Goal: Task Accomplishment & Management: Complete application form

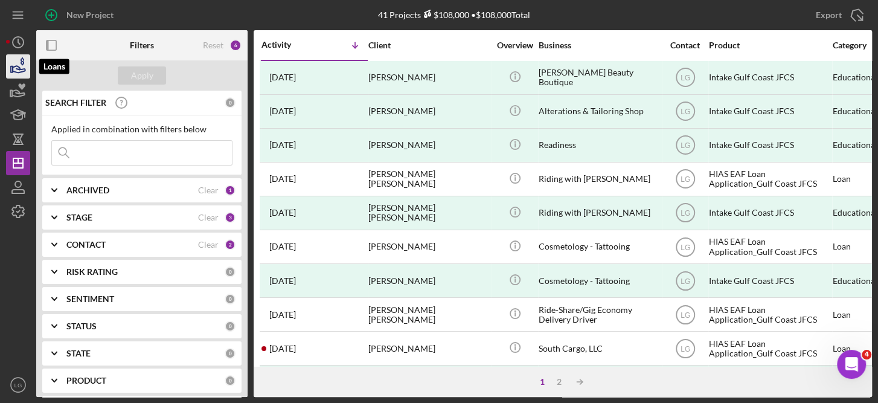
click at [16, 59] on icon "button" at bounding box center [18, 66] width 30 height 30
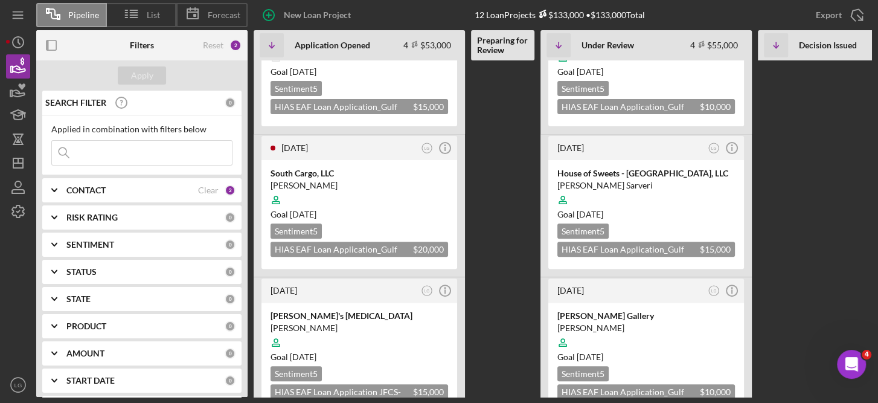
scroll to position [242, 0]
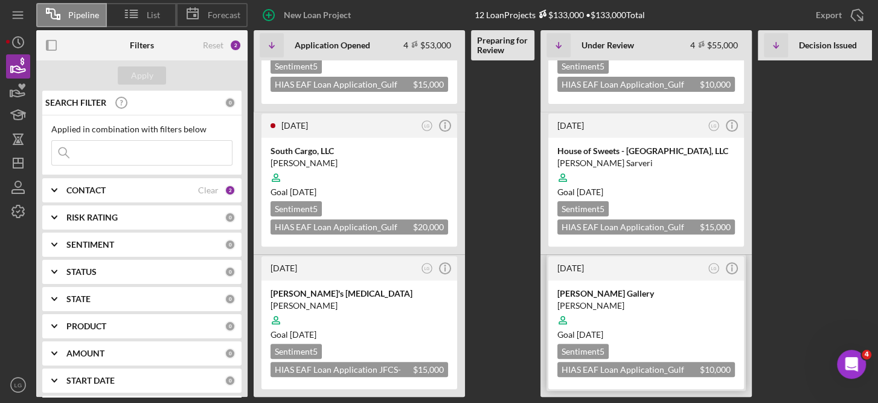
click at [696, 309] on div at bounding box center [647, 320] width 178 height 23
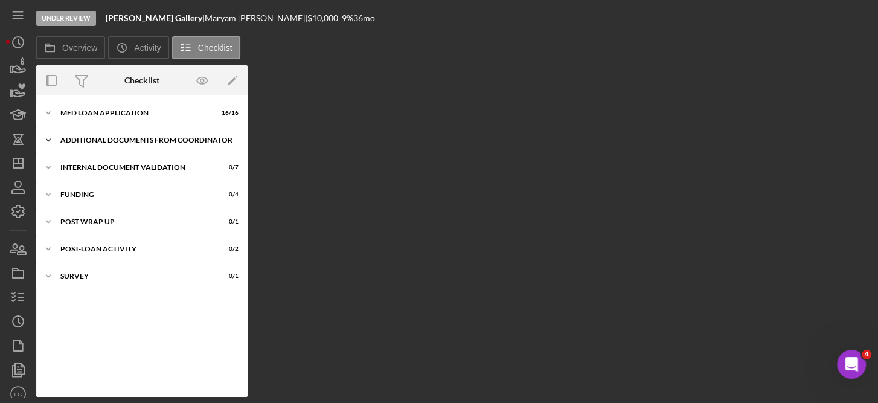
click at [137, 139] on div "Additional Documents from Coordinator" at bounding box center [146, 140] width 172 height 7
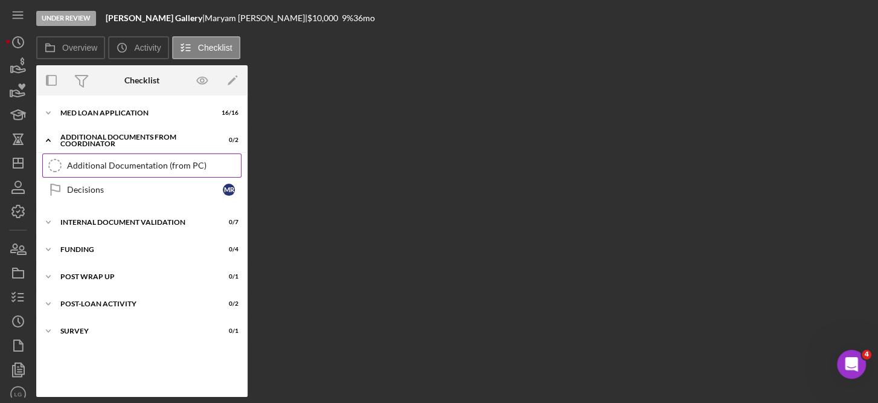
click at [123, 163] on div "Additional Documentation (from PC)" at bounding box center [154, 166] width 174 height 10
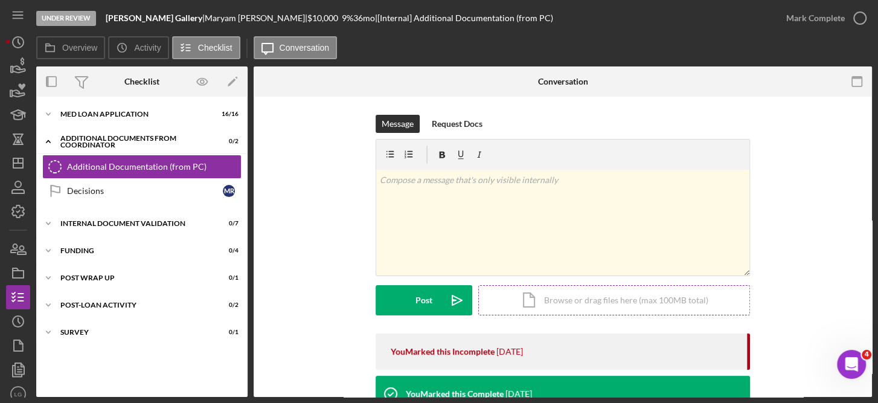
click at [610, 301] on div "Icon/Document Browse or drag files here (max 100MB total) Tap to choose files o…" at bounding box center [614, 300] width 272 height 30
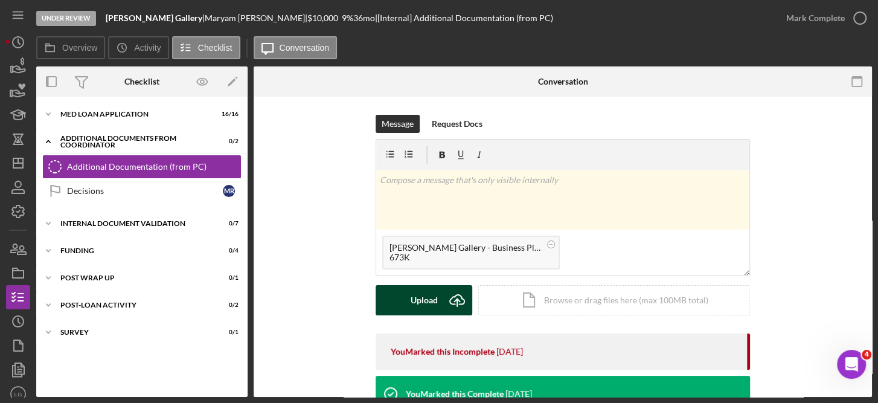
click at [454, 295] on icon "submit" at bounding box center [457, 299] width 14 height 9
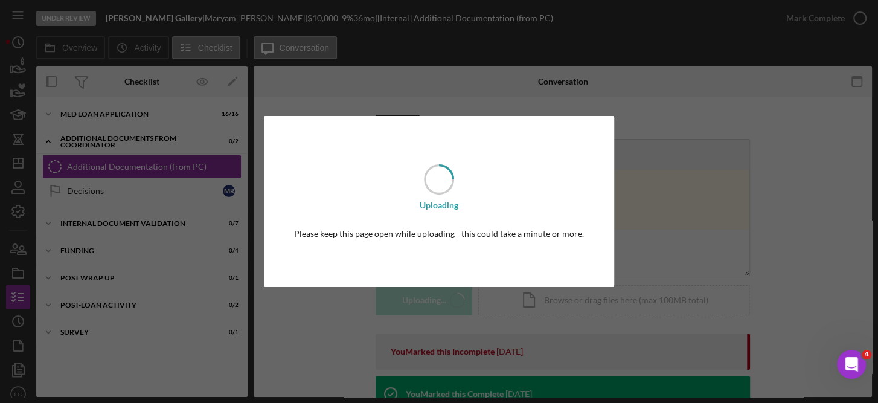
click at [454, 295] on div "Uploading Please keep this page open while uploading - this could take a minute…" at bounding box center [439, 201] width 878 height 403
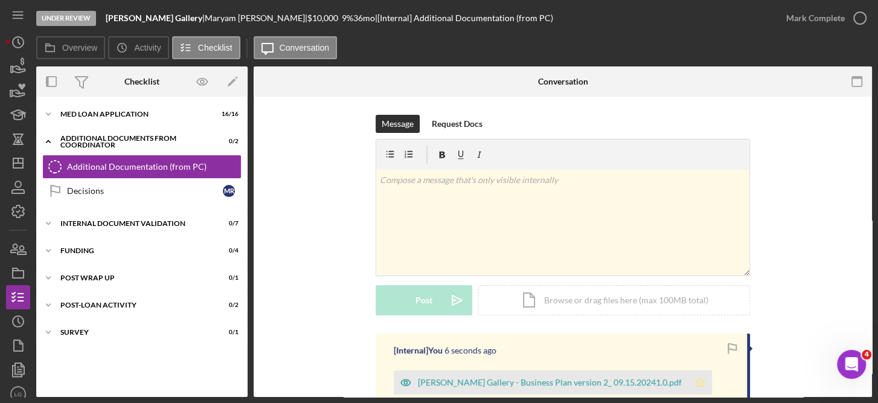
click at [695, 379] on polygon "button" at bounding box center [700, 382] width 10 height 10
click at [169, 167] on div "Additional Documentation (from PC)" at bounding box center [154, 167] width 174 height 10
click at [579, 299] on div "Icon/Document Browse or drag files here (max 100MB total) Tap to choose files o…" at bounding box center [614, 300] width 272 height 30
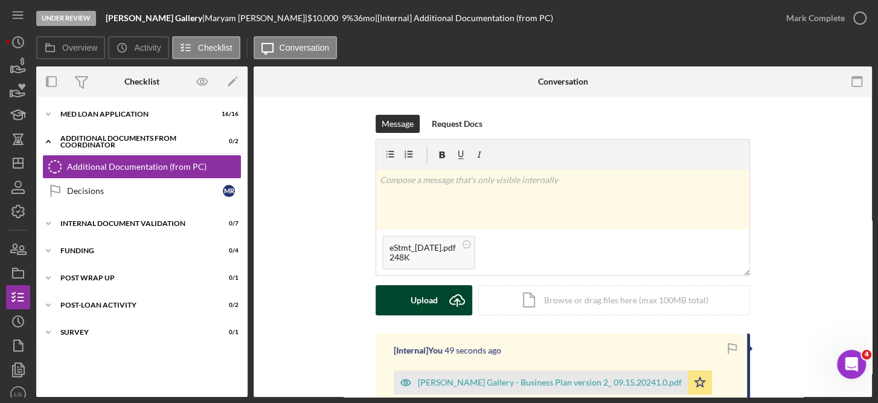
click at [443, 298] on icon "Icon/Upload" at bounding box center [457, 300] width 30 height 30
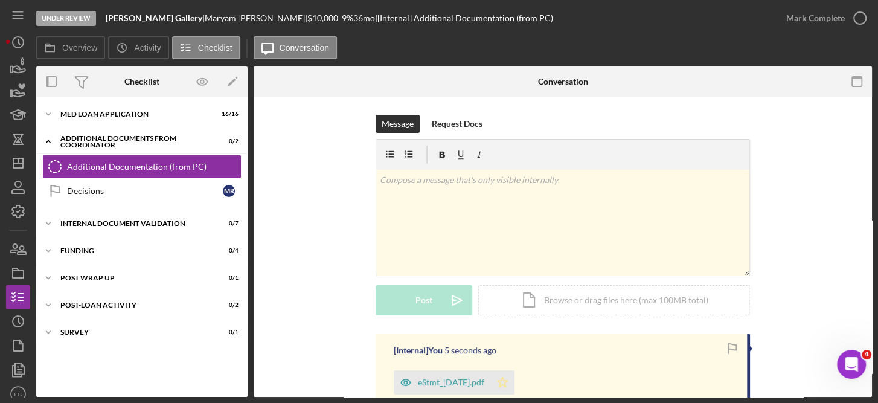
click at [508, 381] on polygon "button" at bounding box center [503, 382] width 10 height 10
click at [584, 299] on div "Icon/Document Browse or drag files here (max 100MB total) Tap to choose files o…" at bounding box center [614, 300] width 272 height 30
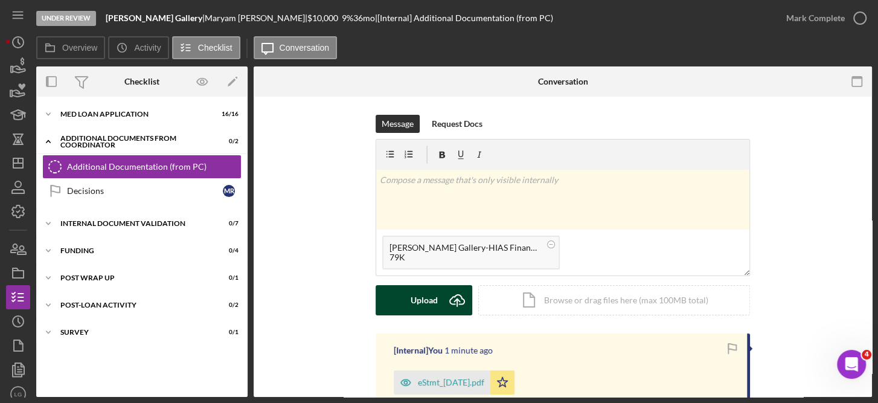
click at [431, 294] on div "Upload" at bounding box center [424, 300] width 27 height 30
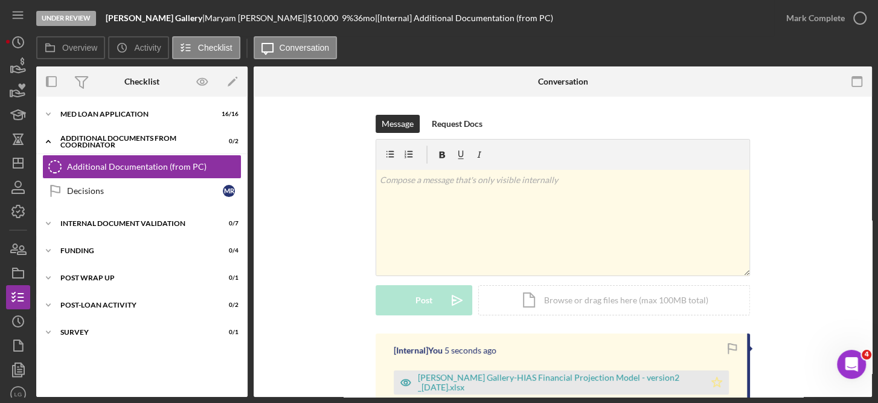
click at [717, 381] on icon "Icon/Star" at bounding box center [717, 382] width 24 height 24
click at [859, 18] on icon "button" at bounding box center [860, 18] width 30 height 30
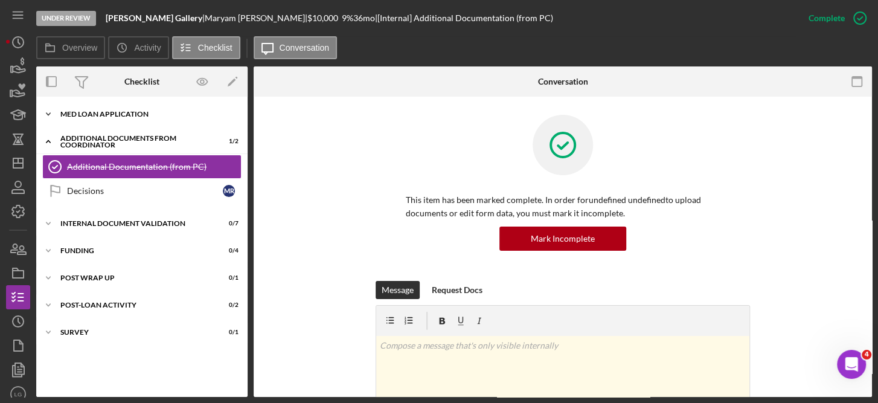
click at [135, 111] on div "MED Loan Application" at bounding box center [146, 114] width 172 height 7
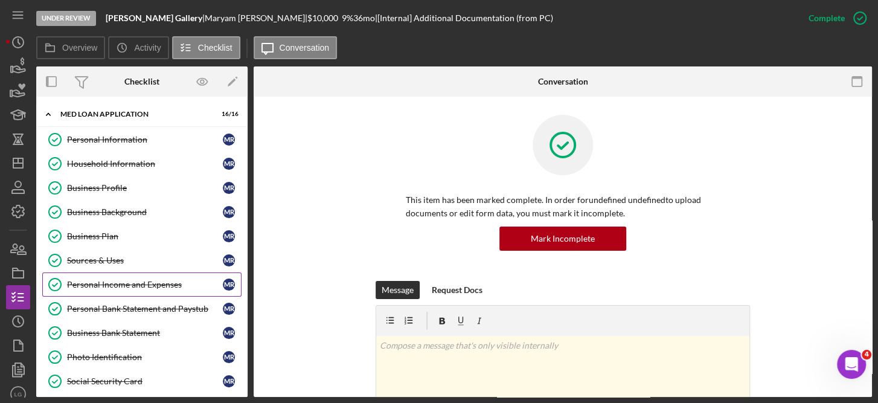
click at [130, 281] on div "Personal Income and Expenses" at bounding box center [145, 285] width 156 height 10
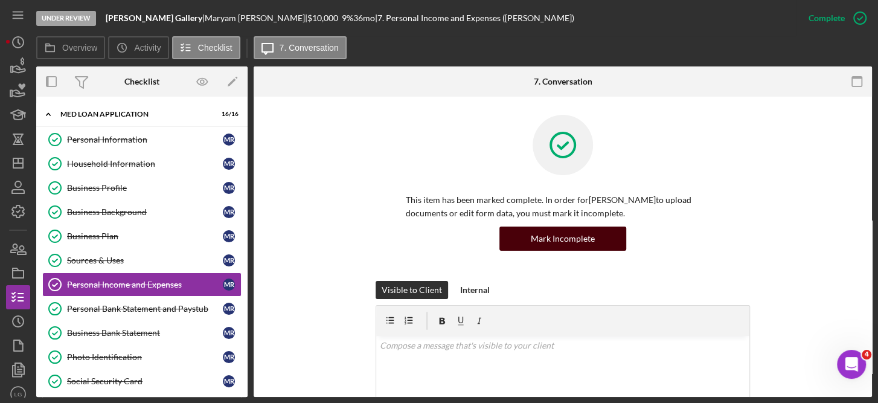
click at [576, 235] on div "Mark Incomplete" at bounding box center [563, 239] width 64 height 24
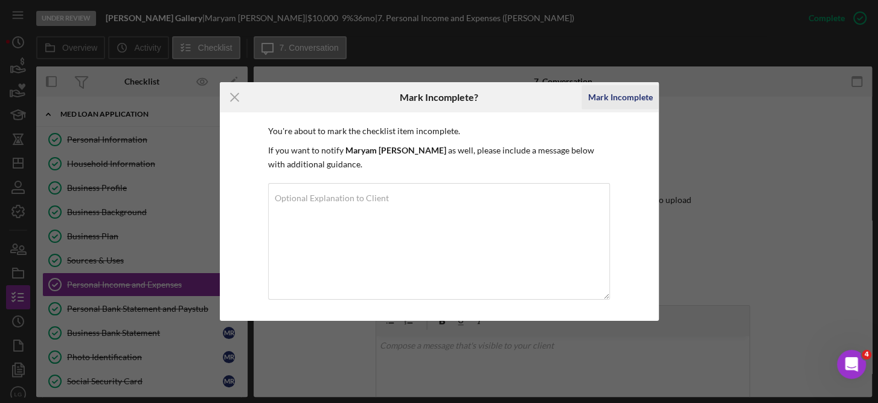
click at [628, 95] on div "Mark Incomplete" at bounding box center [620, 97] width 65 height 24
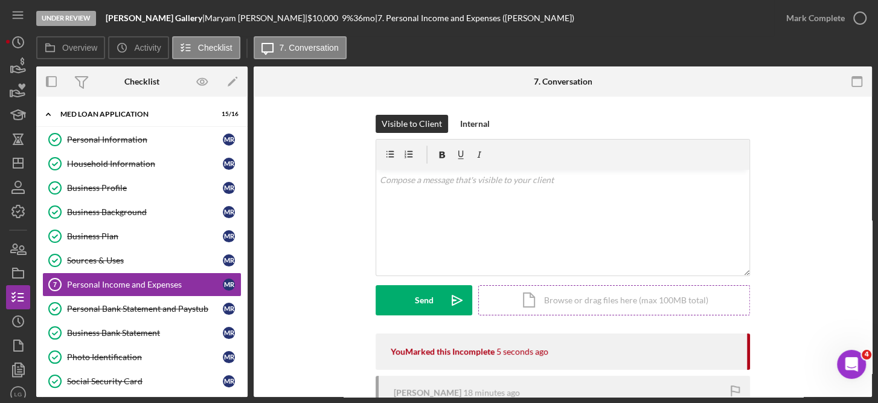
click at [568, 304] on div "Icon/Document Browse or drag files here (max 100MB total) Tap to choose files o…" at bounding box center [614, 300] width 272 height 30
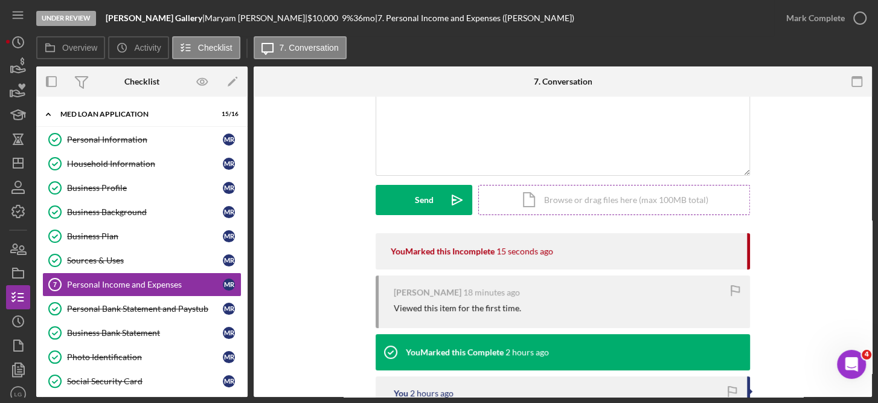
scroll to position [99, 0]
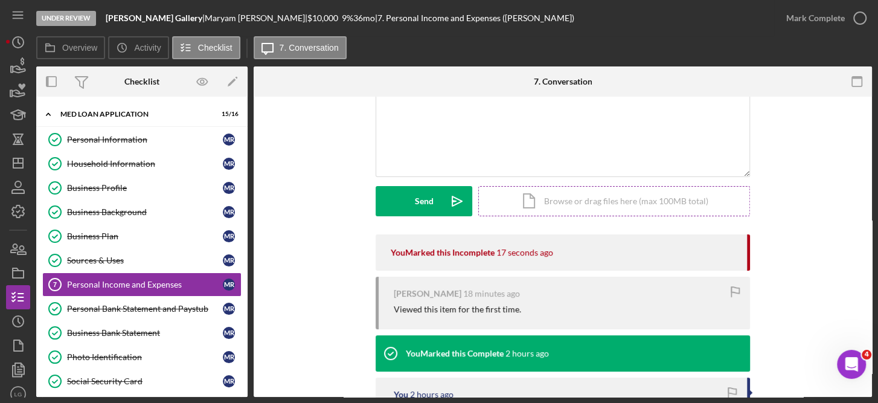
click at [580, 198] on div "Icon/Document Browse or drag files here (max 100MB total) Tap to choose files o…" at bounding box center [614, 201] width 272 height 30
click at [172, 304] on div "Personal Bank Statement and Paystub" at bounding box center [145, 309] width 156 height 10
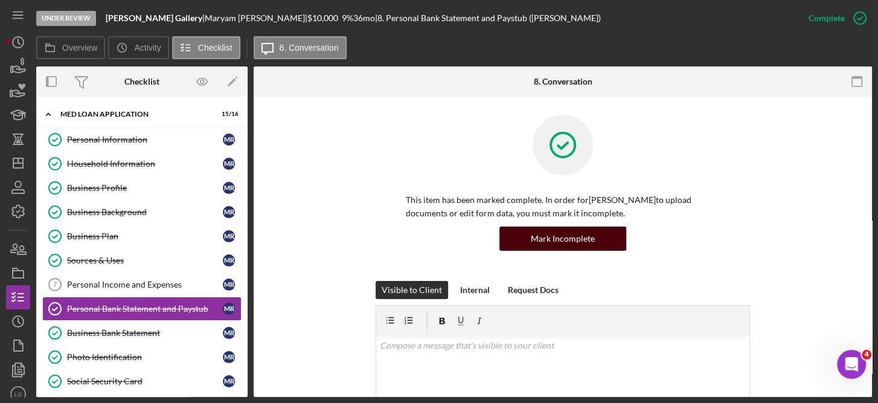
click at [590, 242] on div "Mark Incomplete" at bounding box center [563, 239] width 64 height 24
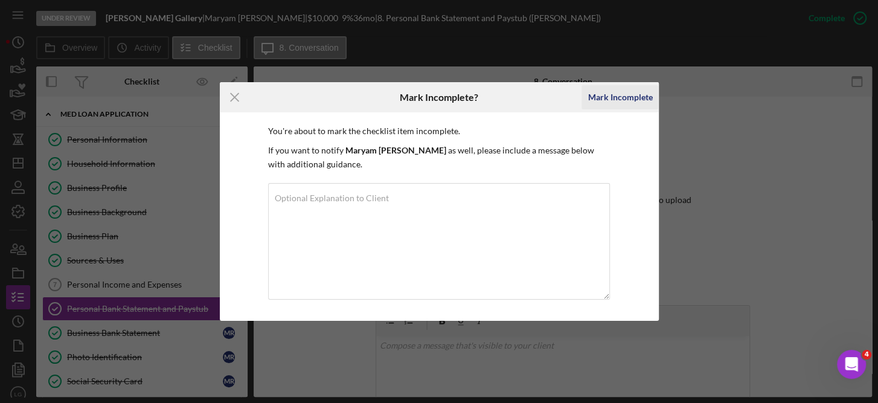
click at [633, 94] on div "Mark Incomplete" at bounding box center [620, 97] width 65 height 24
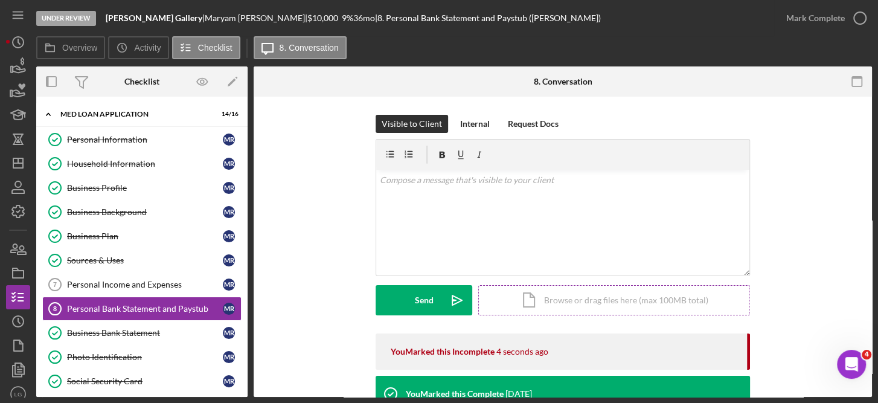
click at [562, 300] on div "Icon/Document Browse or drag files here (max 100MB total) Tap to choose files o…" at bounding box center [614, 300] width 272 height 30
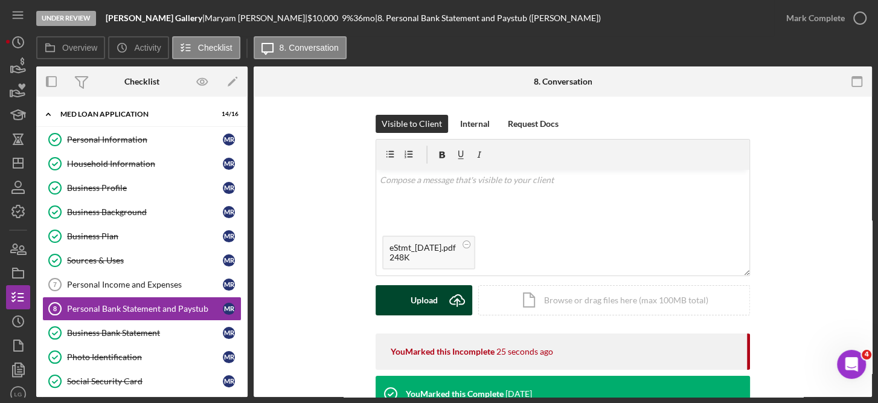
click at [425, 295] on div "Upload" at bounding box center [424, 300] width 27 height 30
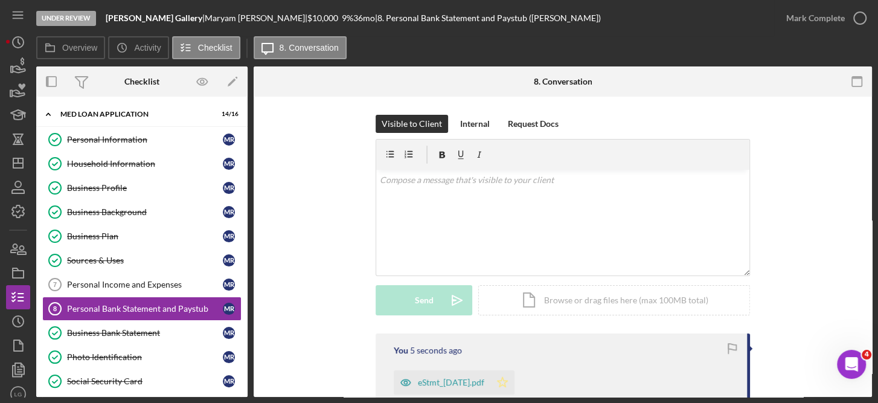
click at [515, 382] on icon "Icon/Star" at bounding box center [502, 382] width 24 height 24
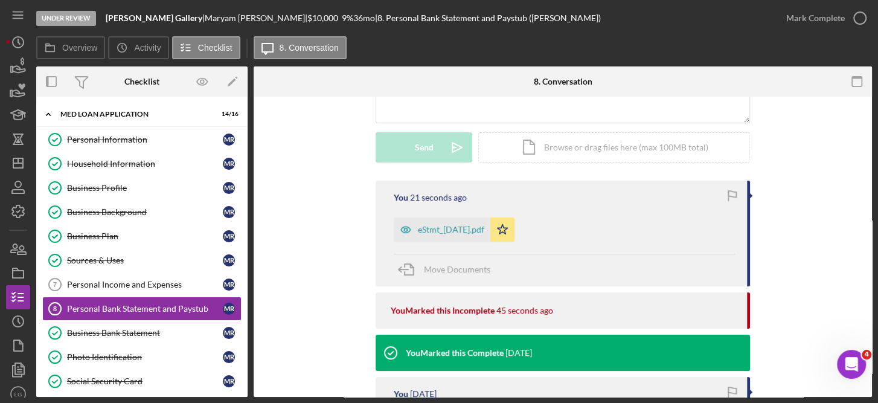
scroll to position [136, 0]
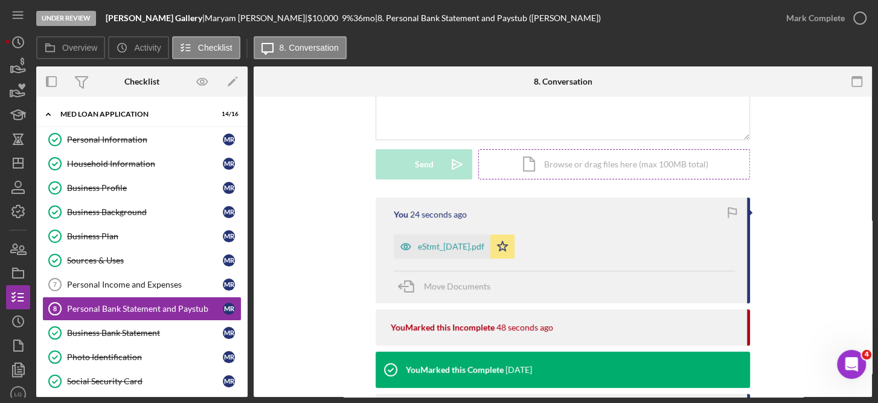
click at [616, 160] on div "Icon/Document Browse or drag files here (max 100MB total) Tap to choose files o…" at bounding box center [614, 164] width 272 height 30
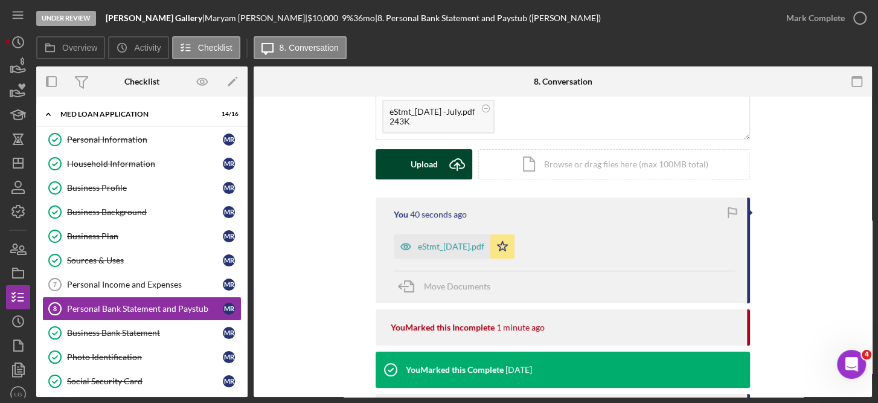
click at [427, 156] on div "Upload" at bounding box center [424, 164] width 27 height 30
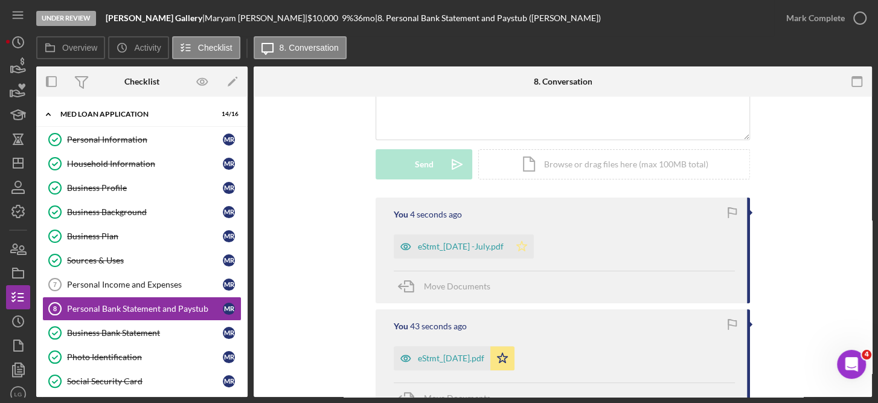
click at [534, 243] on icon "Icon/Star" at bounding box center [522, 246] width 24 height 24
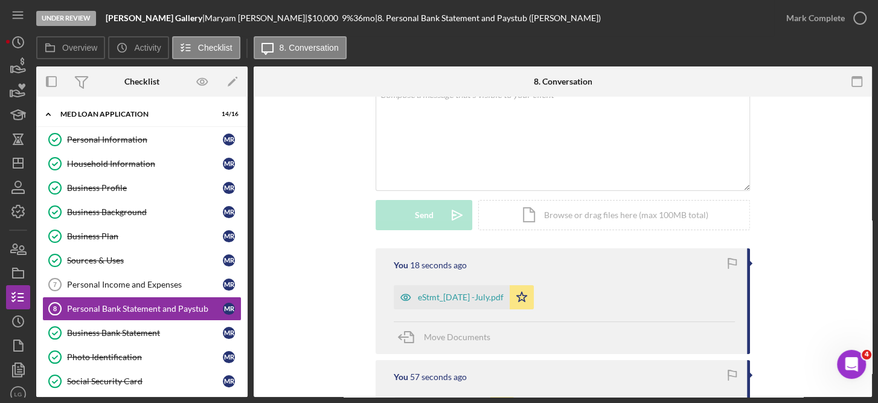
scroll to position [0, 0]
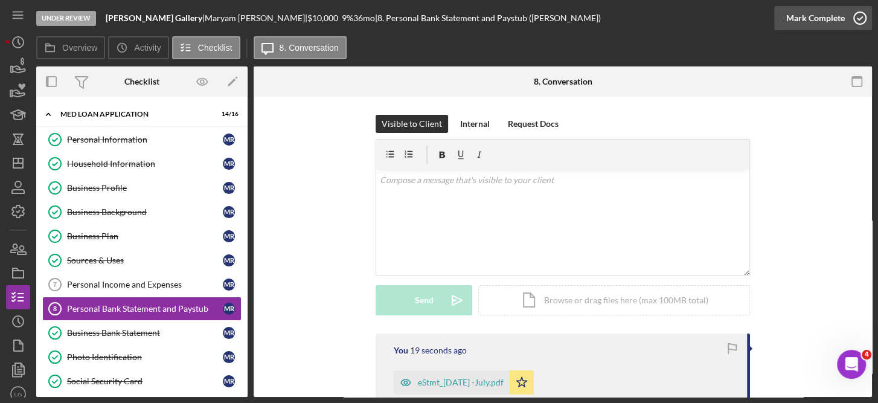
click at [860, 14] on icon "button" at bounding box center [860, 18] width 30 height 30
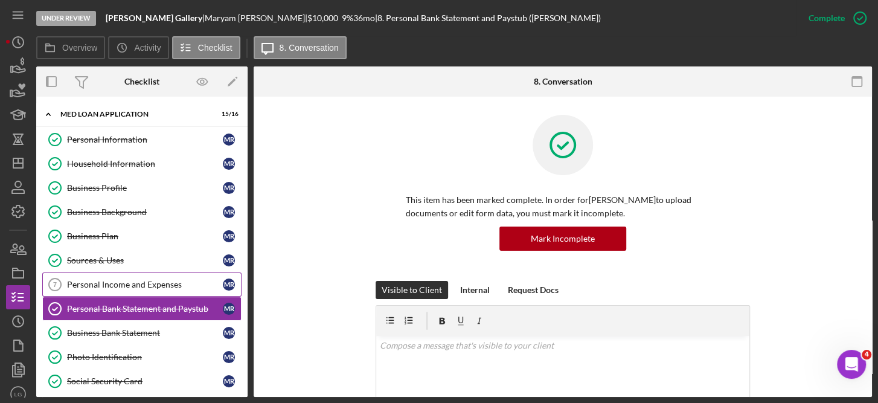
click at [137, 280] on div "Personal Income and Expenses" at bounding box center [145, 285] width 156 height 10
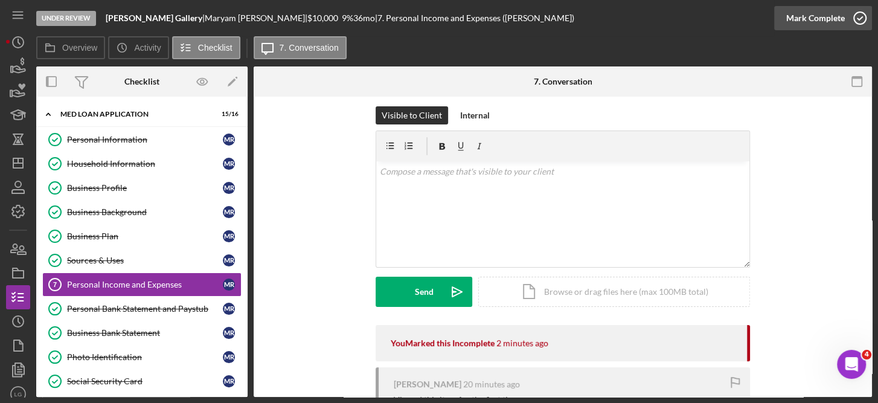
scroll to position [4, 0]
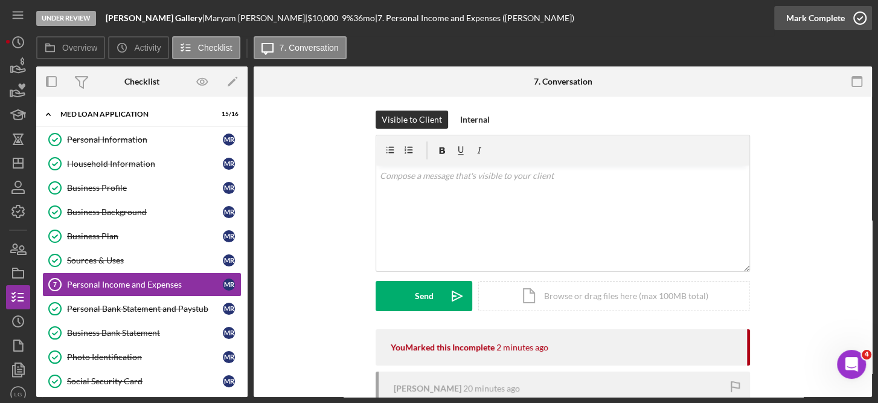
click at [860, 10] on icon "button" at bounding box center [860, 18] width 30 height 30
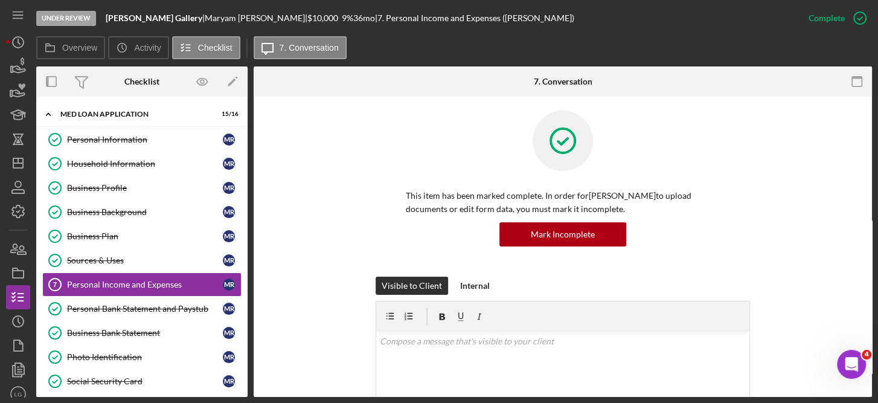
scroll to position [170, 0]
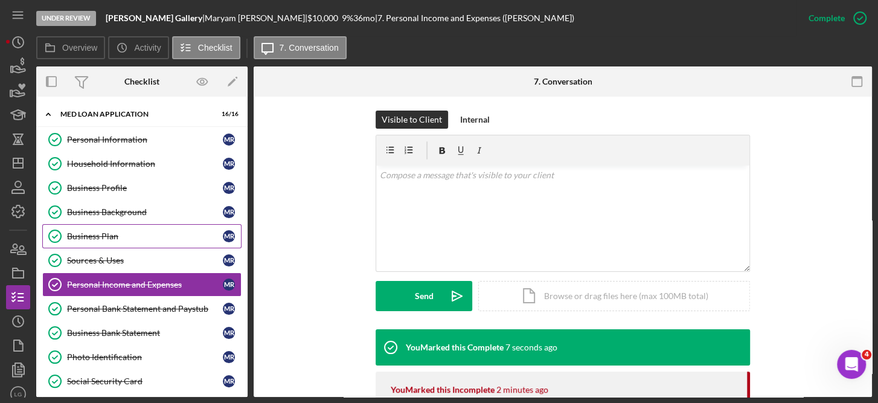
click at [110, 233] on div "Business Plan" at bounding box center [145, 236] width 156 height 10
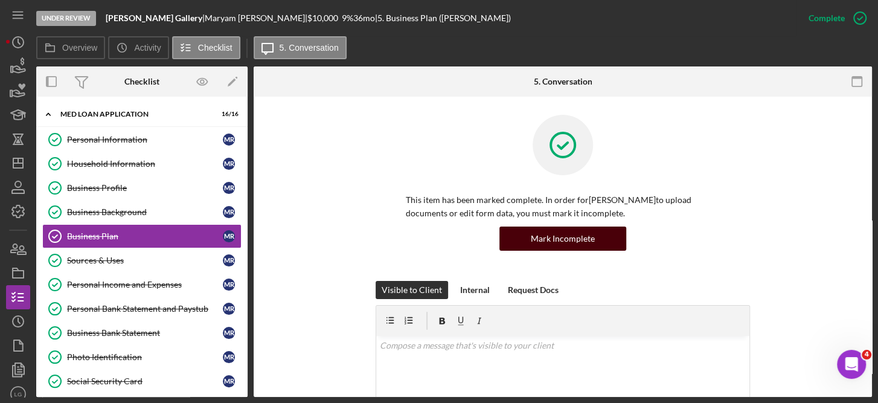
click at [571, 233] on div "Mark Incomplete" at bounding box center [563, 239] width 64 height 24
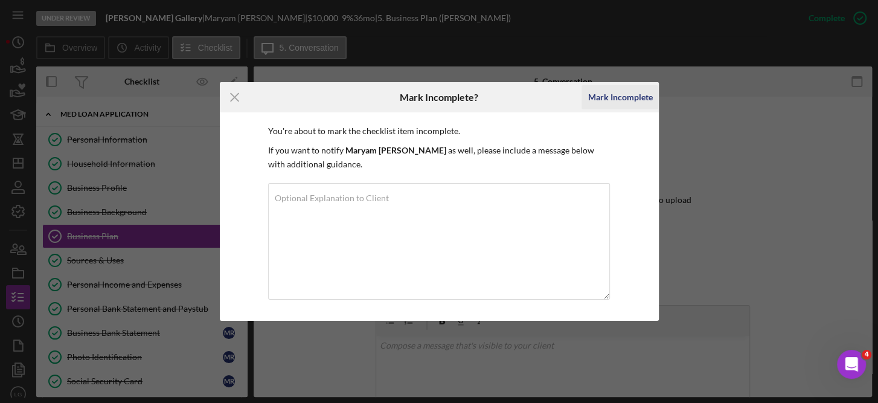
click at [628, 96] on div "Mark Incomplete" at bounding box center [620, 97] width 65 height 24
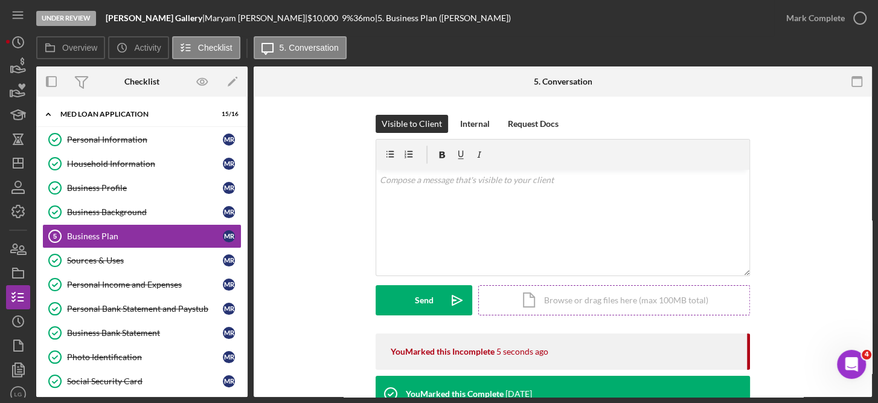
click at [623, 298] on div "Icon/Document Browse or drag files here (max 100MB total) Tap to choose files o…" at bounding box center [614, 300] width 272 height 30
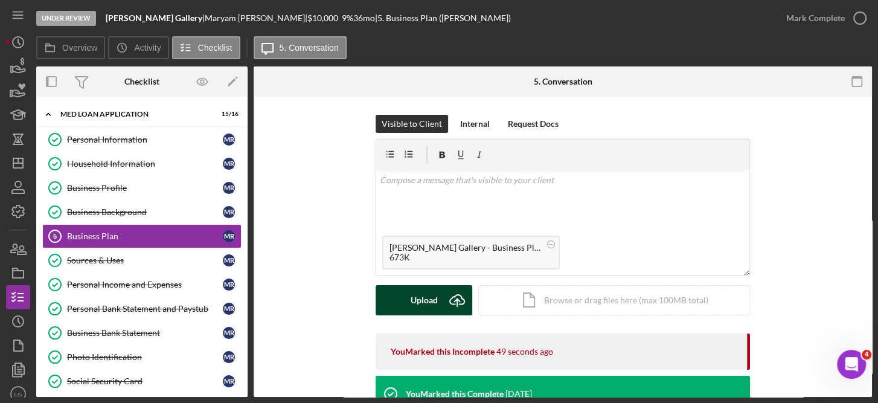
click at [447, 298] on icon "Icon/Upload" at bounding box center [457, 300] width 30 height 30
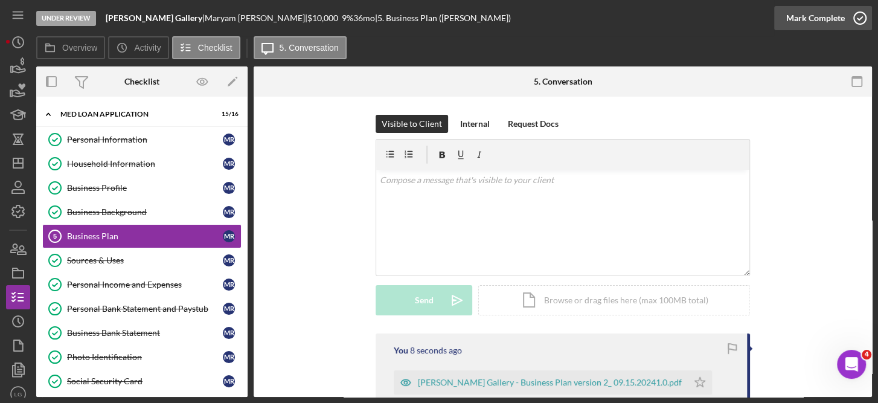
click at [858, 21] on icon "button" at bounding box center [860, 18] width 30 height 30
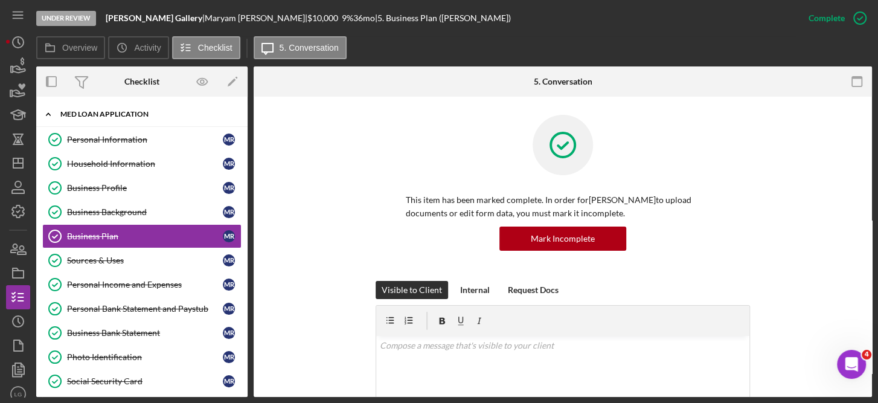
click at [126, 111] on div "MED Loan Application" at bounding box center [146, 114] width 172 height 7
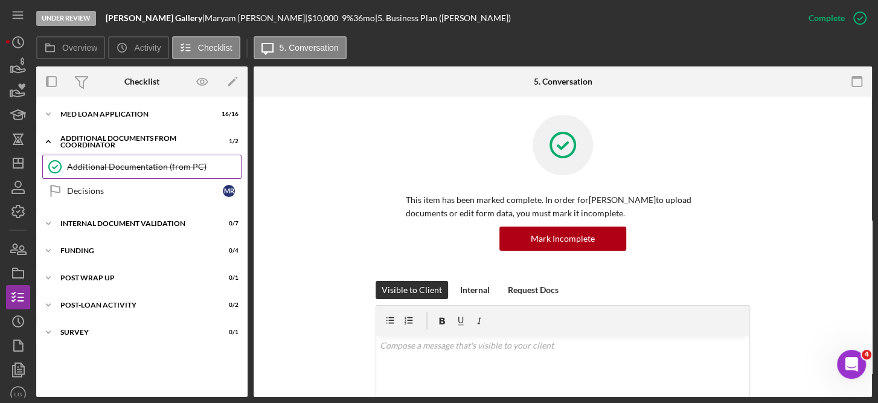
click at [161, 162] on div "Additional Documentation (from PC)" at bounding box center [154, 167] width 174 height 10
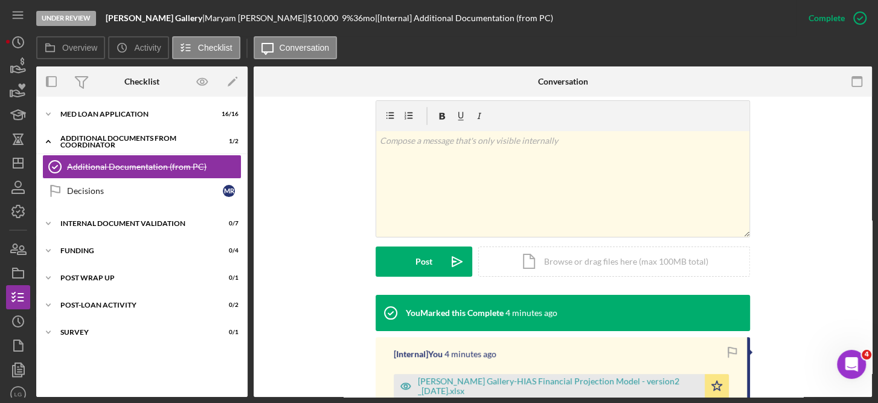
scroll to position [204, 0]
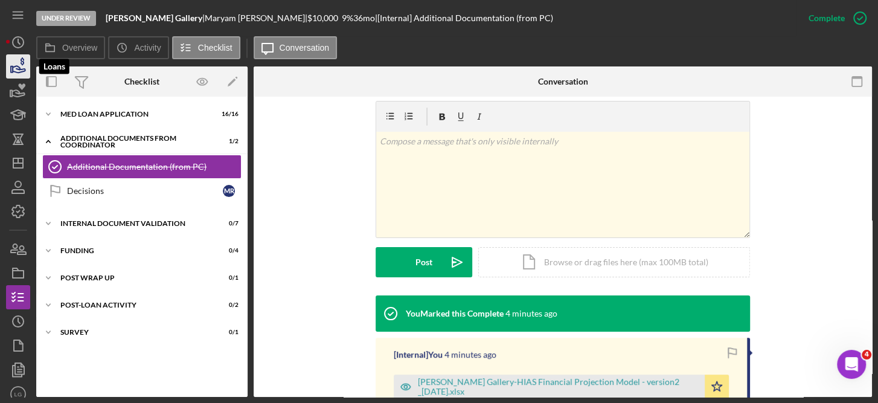
click at [16, 60] on icon "button" at bounding box center [18, 66] width 30 height 30
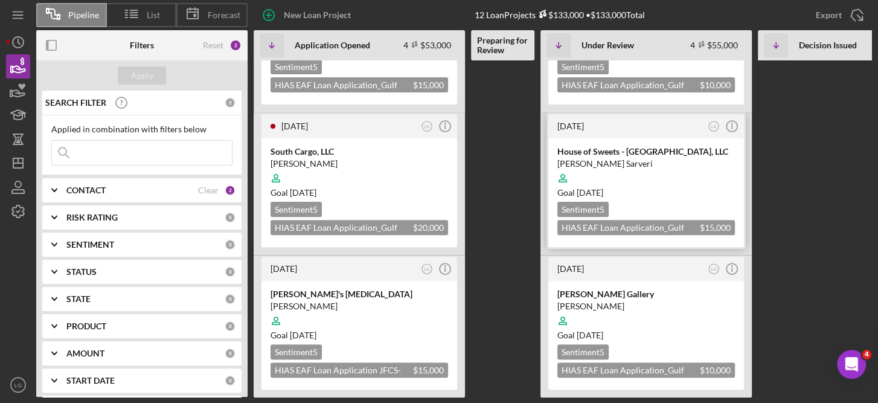
scroll to position [242, 0]
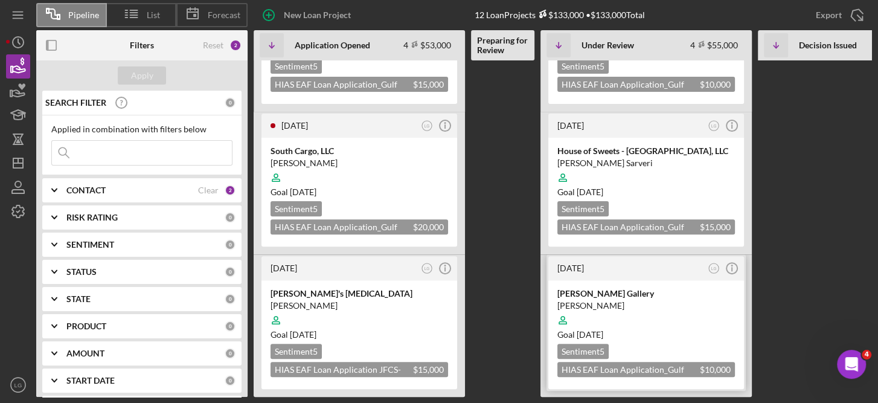
click at [686, 309] on div at bounding box center [647, 320] width 178 height 23
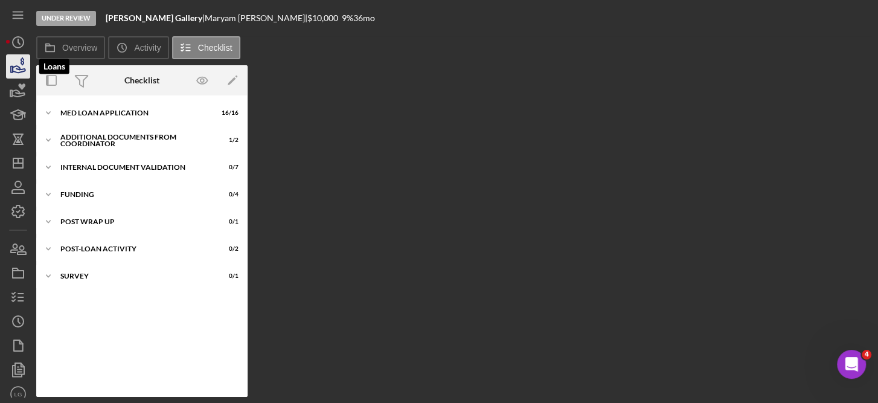
click at [21, 66] on icon "button" at bounding box center [18, 66] width 30 height 30
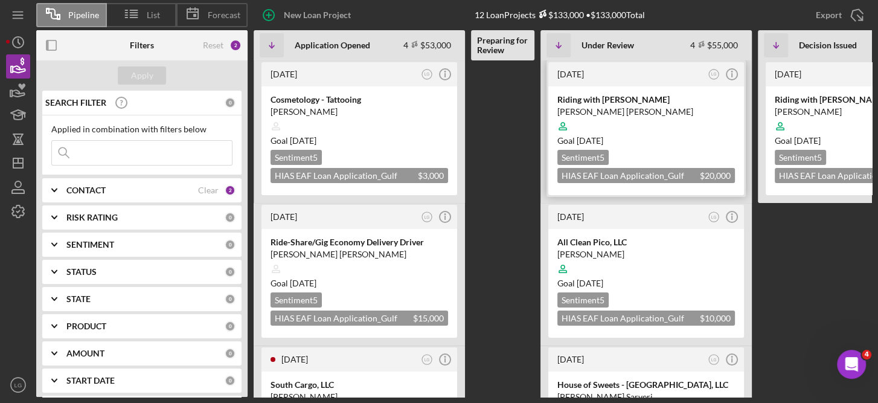
click at [655, 128] on div at bounding box center [647, 126] width 178 height 23
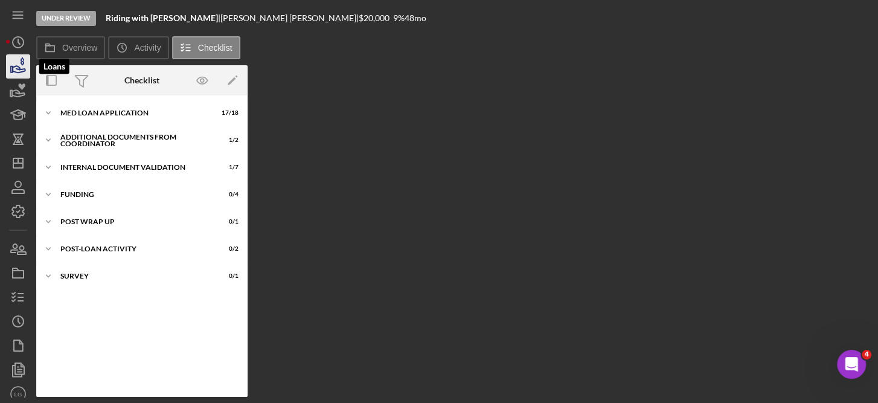
click at [20, 63] on icon "button" at bounding box center [18, 66] width 30 height 30
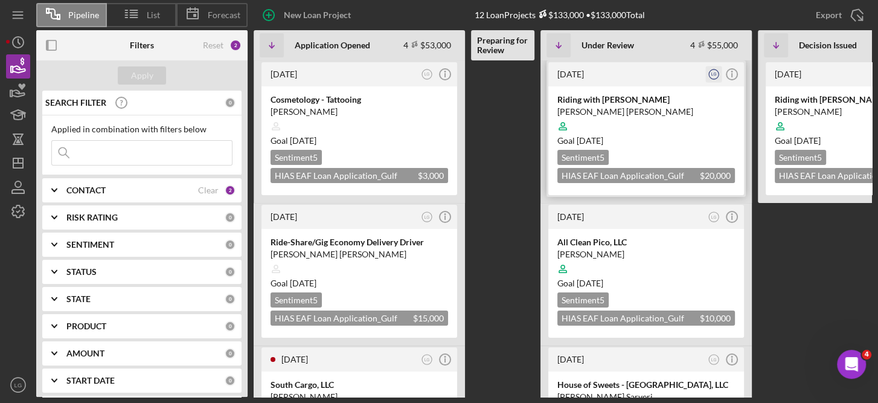
click at [713, 72] on text "LG" at bounding box center [714, 74] width 5 height 4
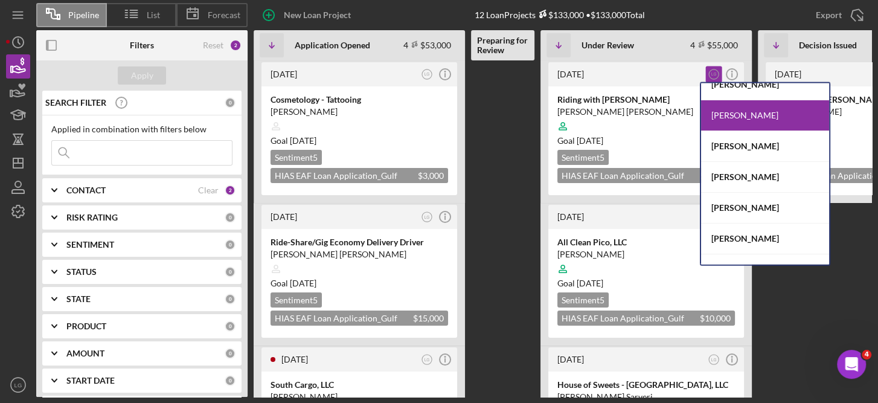
scroll to position [63, 0]
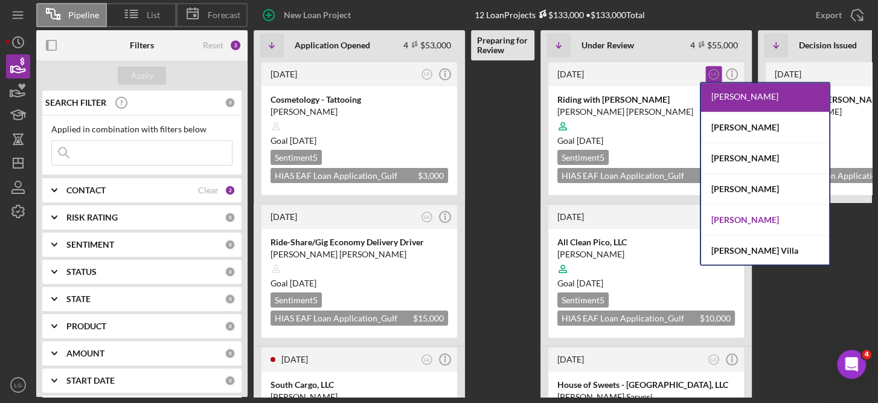
click at [770, 215] on div "[PERSON_NAME]" at bounding box center [765, 220] width 128 height 31
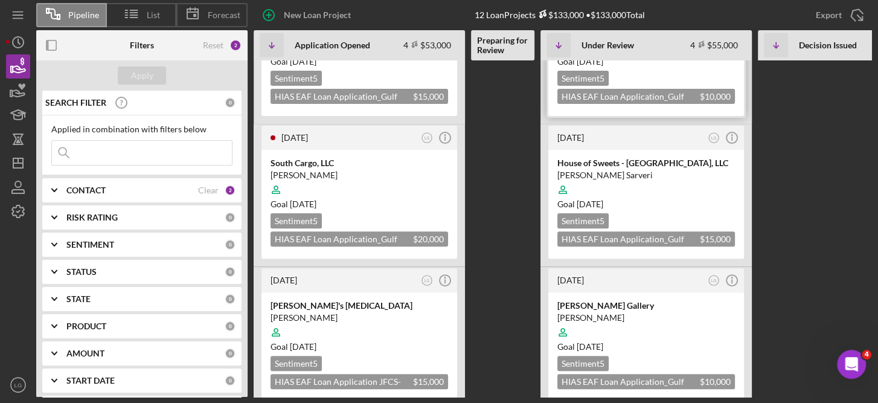
scroll to position [242, 0]
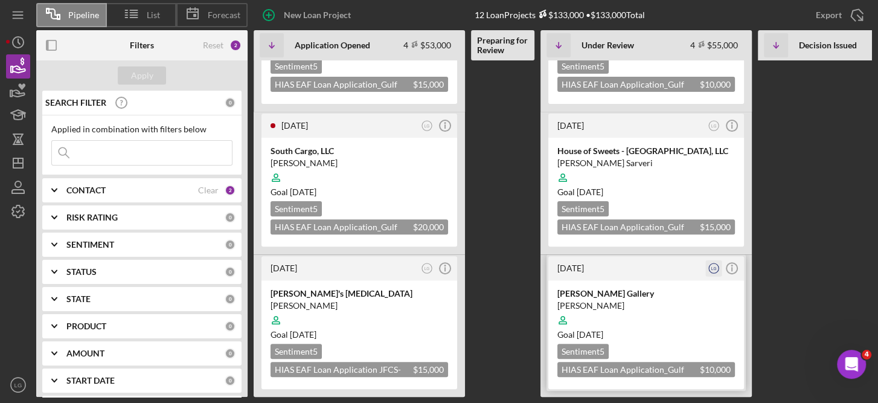
click at [716, 266] on text "LG" at bounding box center [714, 268] width 5 height 4
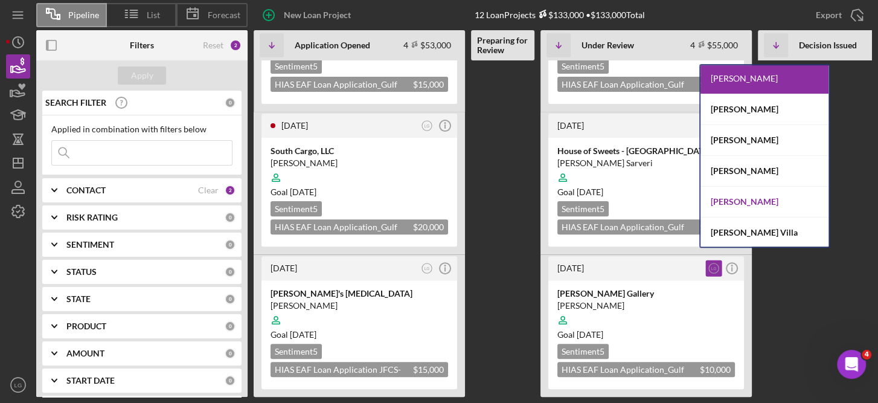
click at [738, 201] on div "[PERSON_NAME]" at bounding box center [765, 202] width 128 height 31
